Goal: Transaction & Acquisition: Purchase product/service

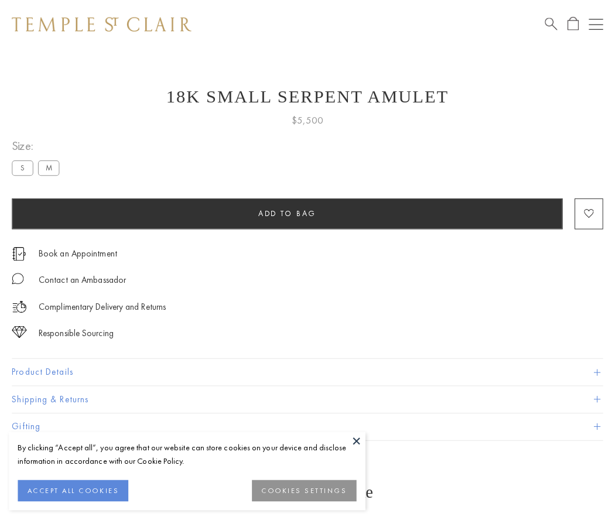
scroll to position [1, 0]
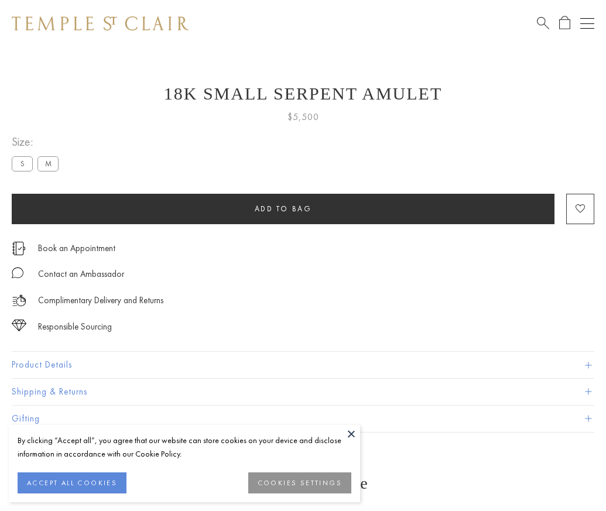
click at [283, 209] on span "Add to bag" at bounding box center [283, 209] width 57 height 10
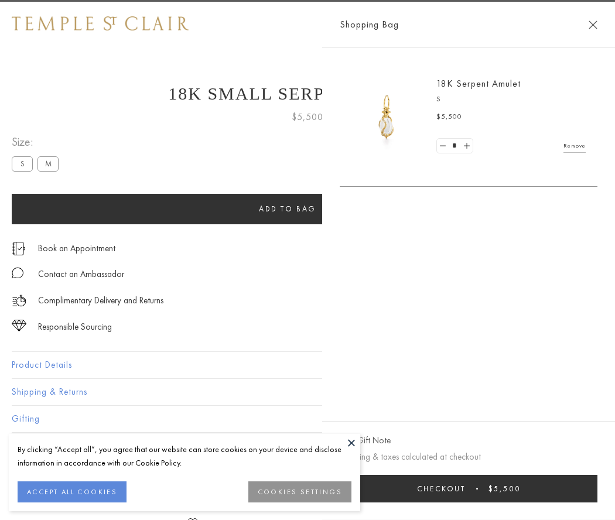
click at [597, 489] on button "Checkout $5,500" at bounding box center [469, 489] width 258 height 28
